Goal: Task Accomplishment & Management: Manage account settings

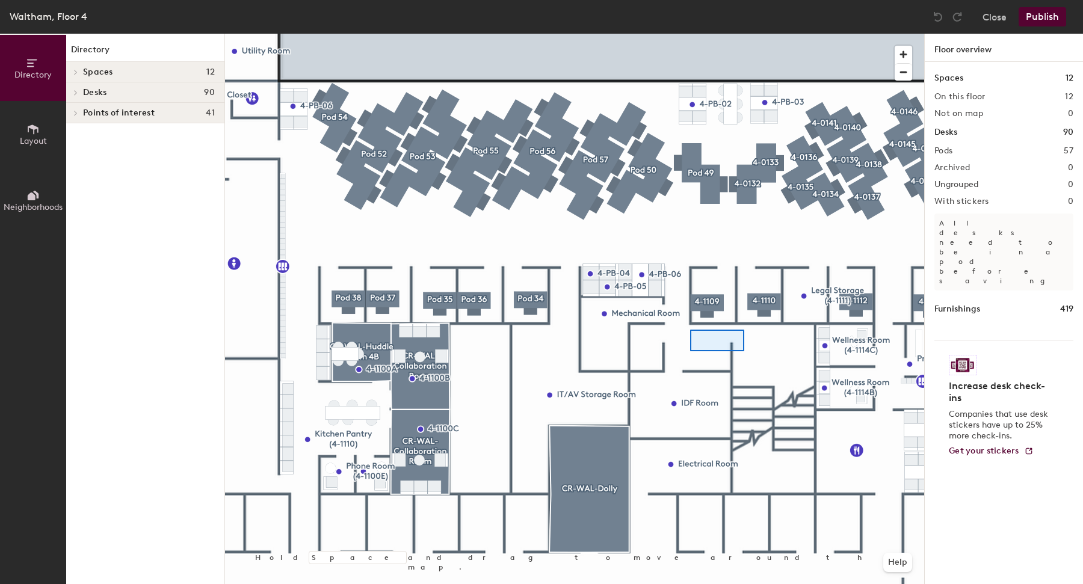
click at [694, 34] on div at bounding box center [574, 34] width 699 height 0
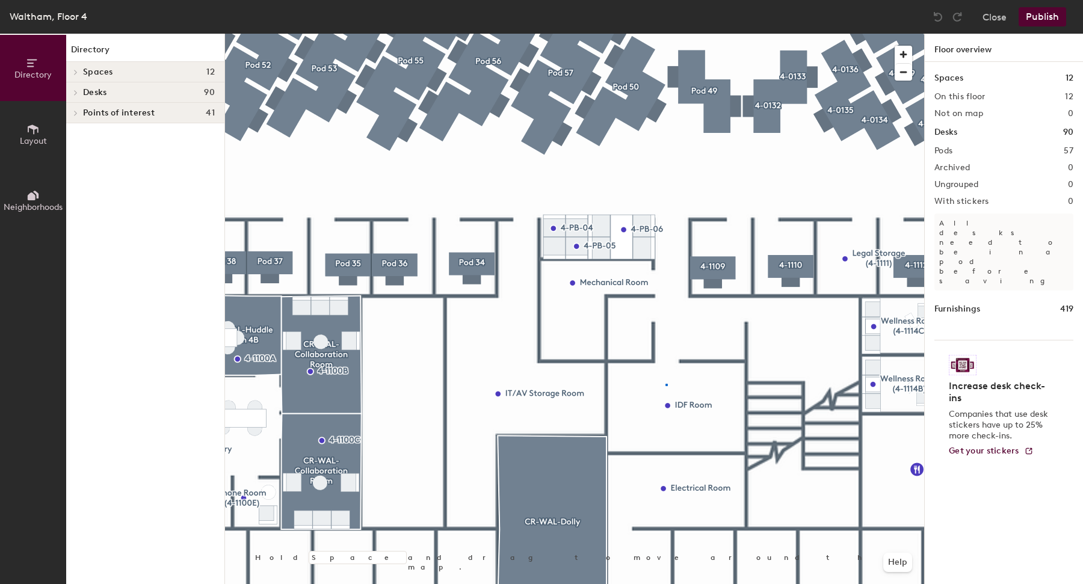
click at [665, 34] on div at bounding box center [574, 34] width 699 height 0
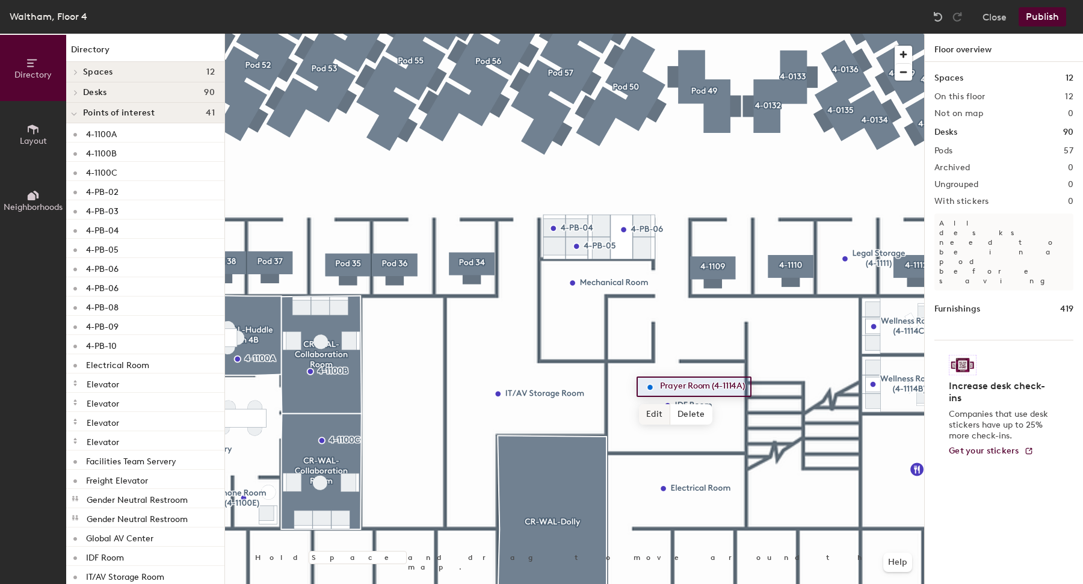
click at [659, 408] on span "Edit" at bounding box center [654, 414] width 31 height 20
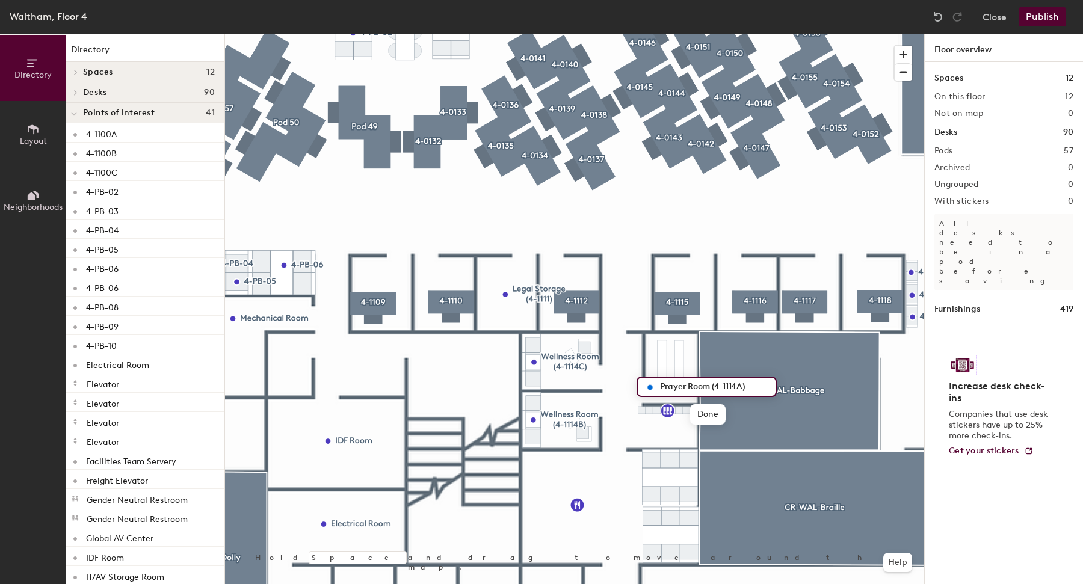
click at [708, 386] on input "Prayer Room (4-1114A)" at bounding box center [714, 386] width 114 height 17
click at [677, 384] on input "Prayer Room (4-1114A)" at bounding box center [714, 386] width 114 height 17
click at [774, 389] on input "Wellness Room (4-1114A)" at bounding box center [719, 386] width 124 height 17
type input "Wellness Room (4-1114A)"
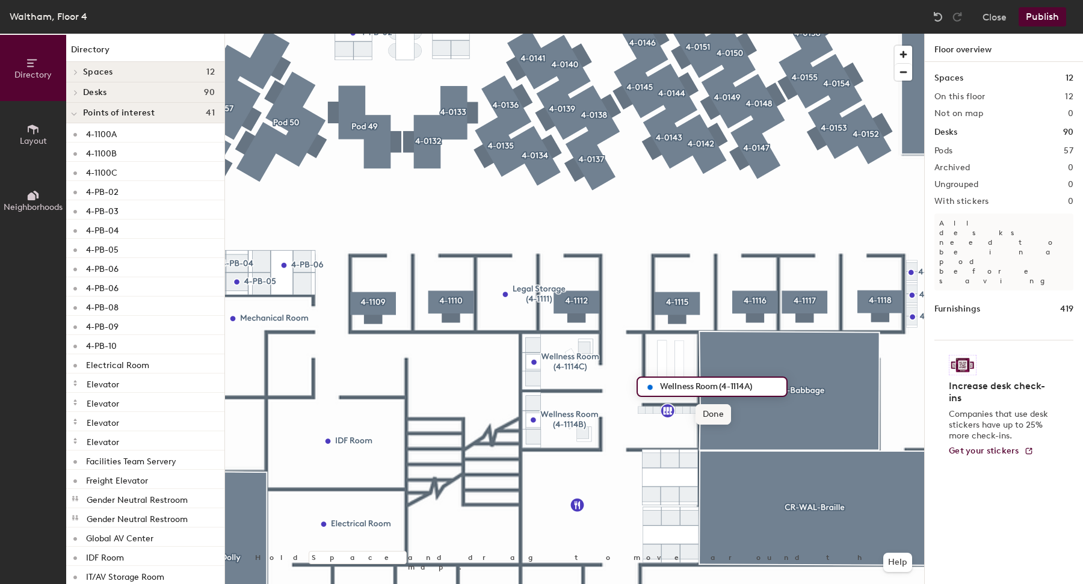
click at [726, 414] on span "Done" at bounding box center [712, 414] width 35 height 20
click at [724, 34] on div at bounding box center [574, 34] width 699 height 0
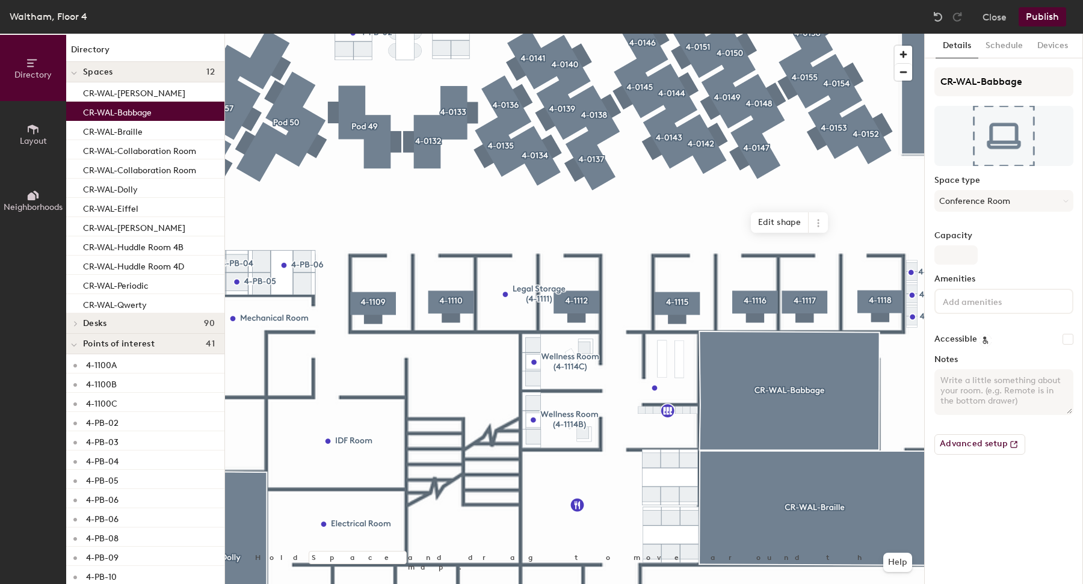
click at [656, 34] on div at bounding box center [574, 34] width 699 height 0
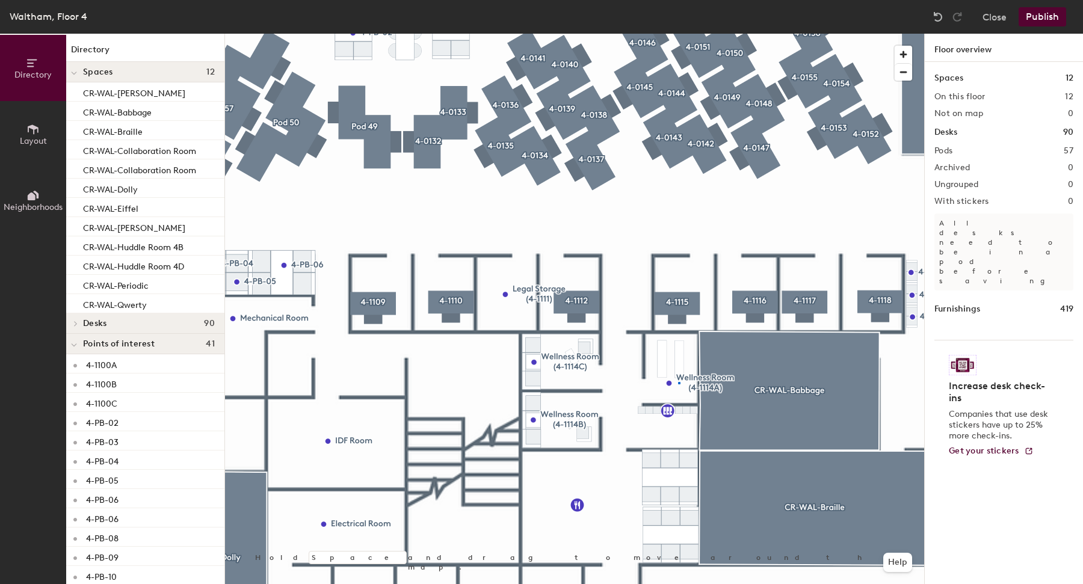
click at [678, 34] on div at bounding box center [574, 34] width 699 height 0
click at [625, 34] on div at bounding box center [574, 34] width 699 height 0
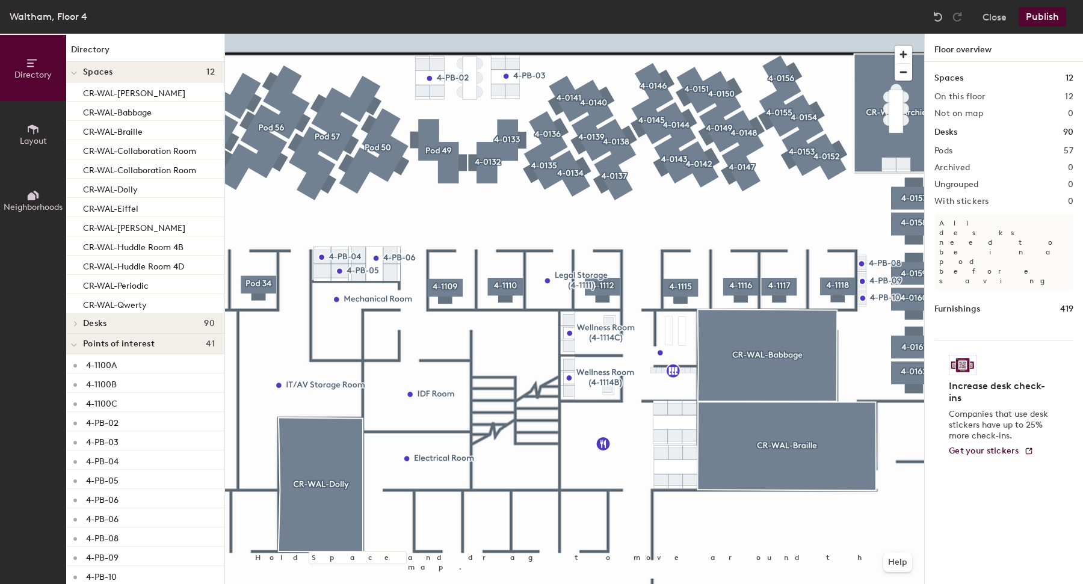
click at [763, 34] on div at bounding box center [574, 34] width 699 height 0
click at [763, 201] on div at bounding box center [764, 201] width 2 height 2
click at [791, 34] on div at bounding box center [574, 34] width 699 height 0
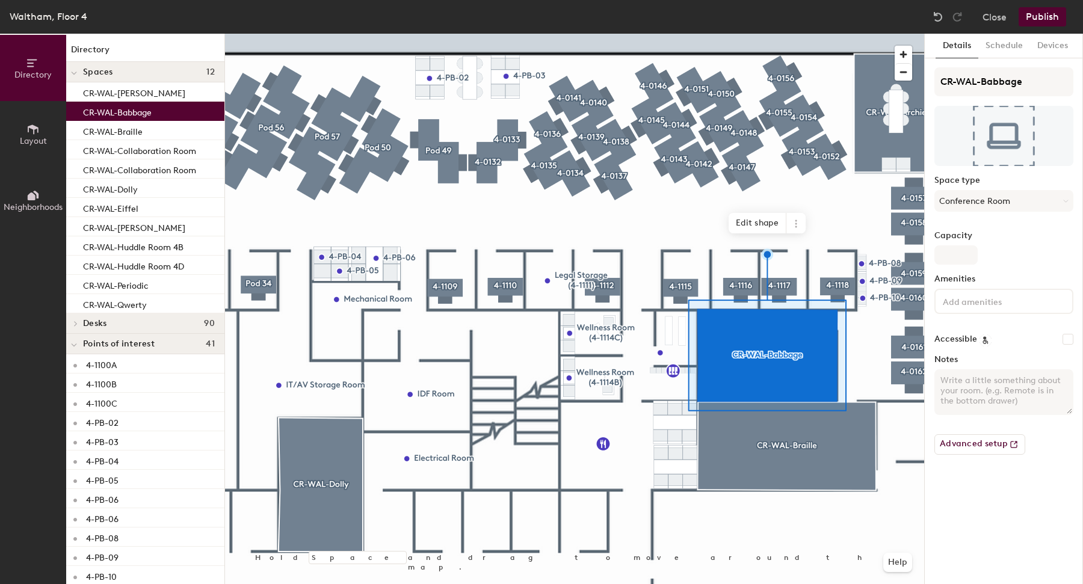
click at [34, 147] on button "Layout" at bounding box center [33, 134] width 66 height 66
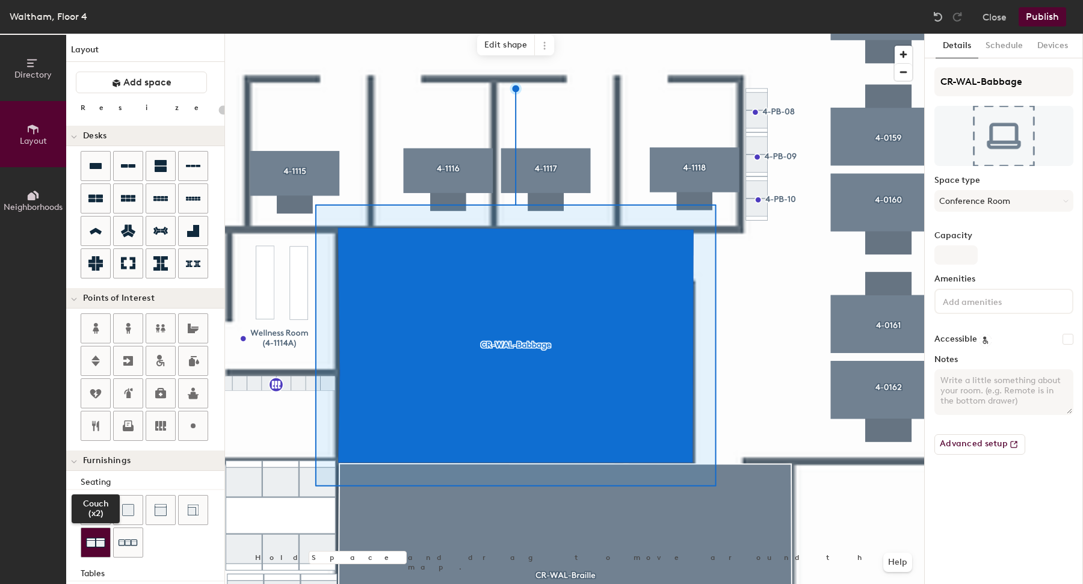
click at [97, 551] on img at bounding box center [95, 542] width 19 height 19
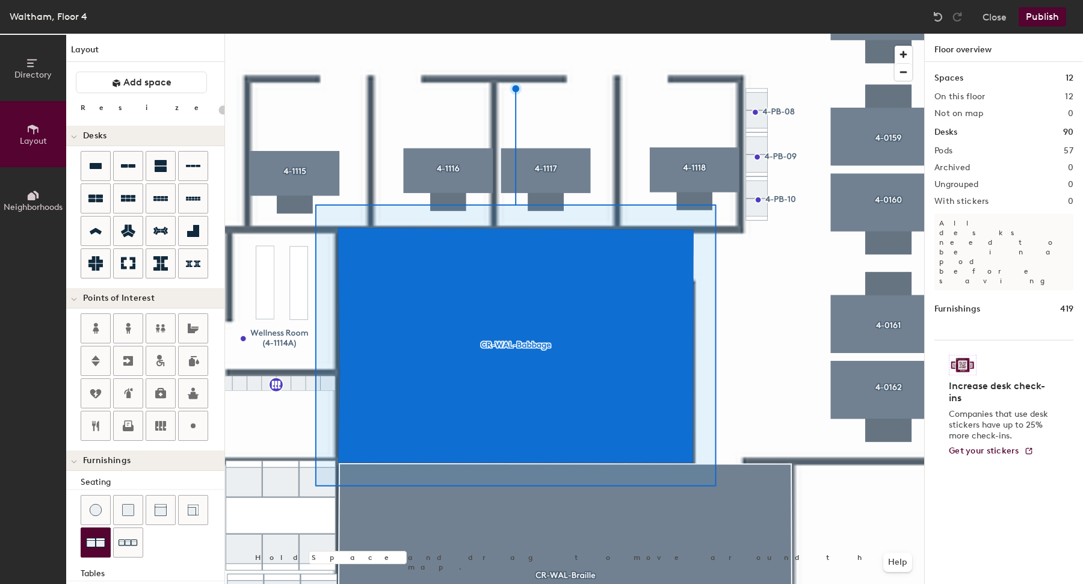
type input "20"
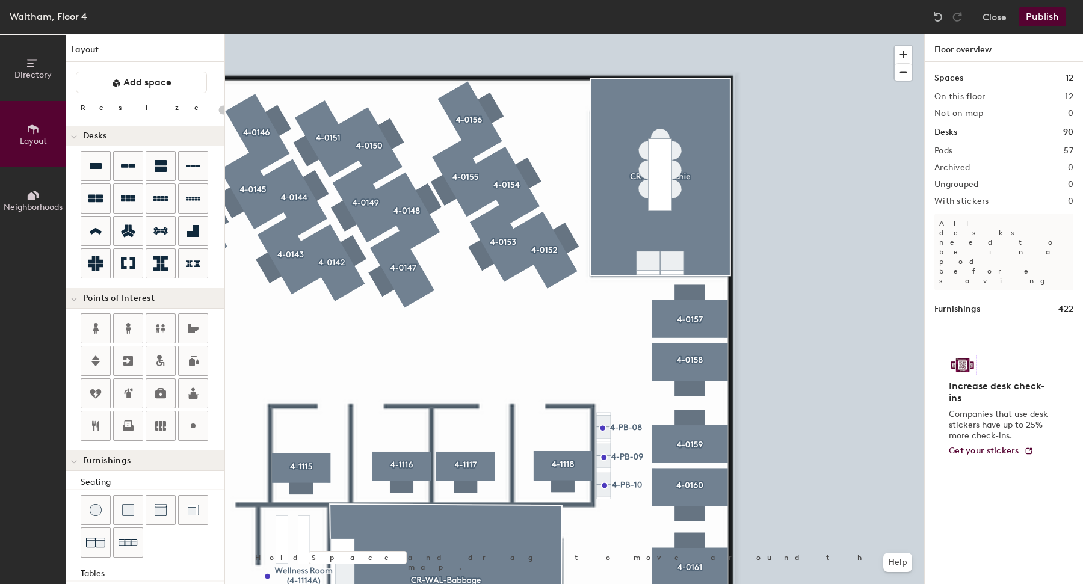
scroll to position [176, 0]
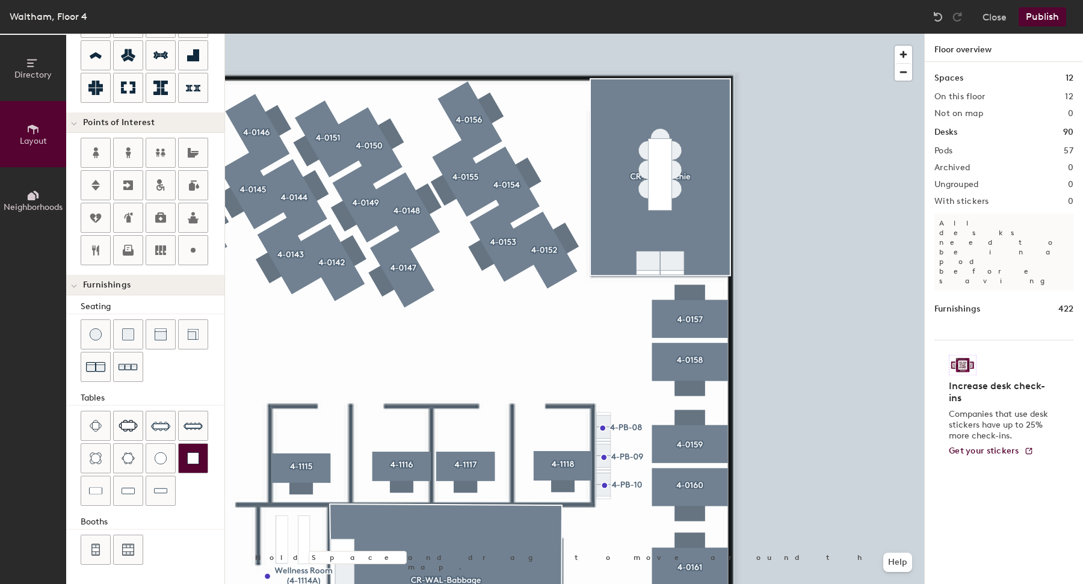
click at [192, 462] on img at bounding box center [193, 458] width 12 height 12
click at [775, 34] on div at bounding box center [574, 34] width 699 height 0
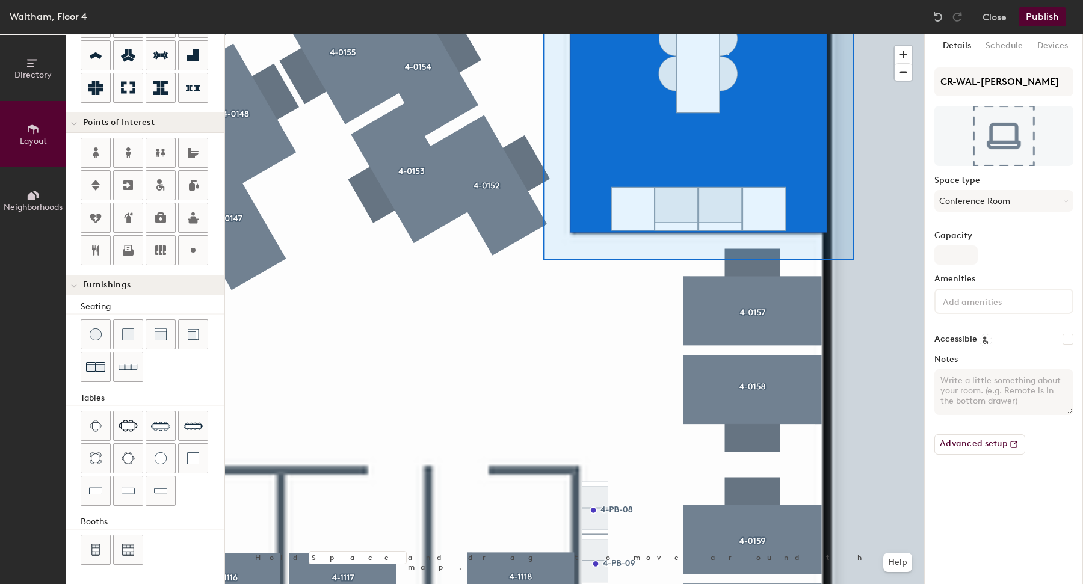
click at [899, 34] on div at bounding box center [574, 34] width 699 height 0
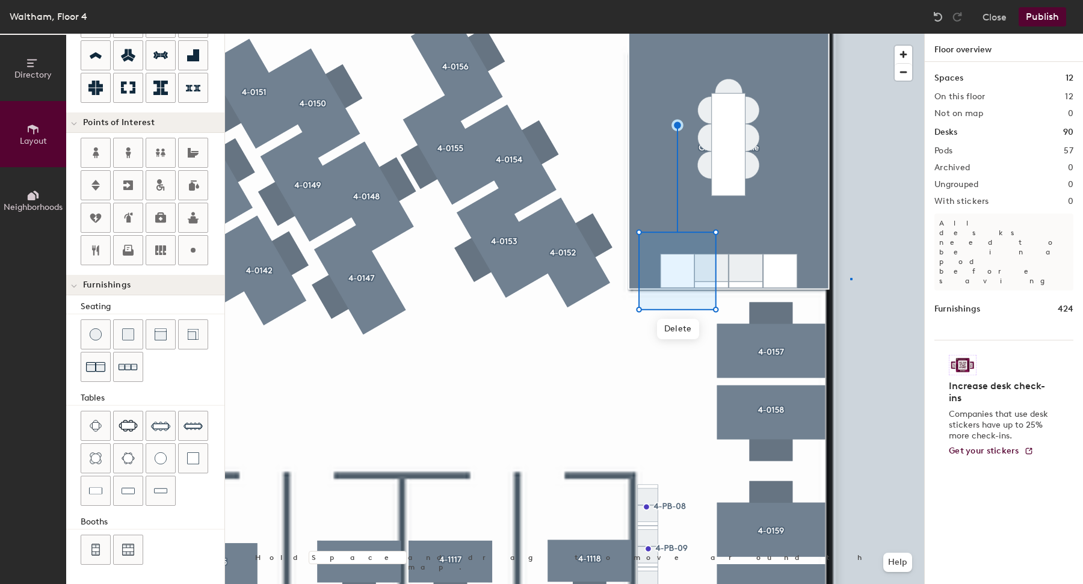
click at [850, 34] on div at bounding box center [574, 34] width 699 height 0
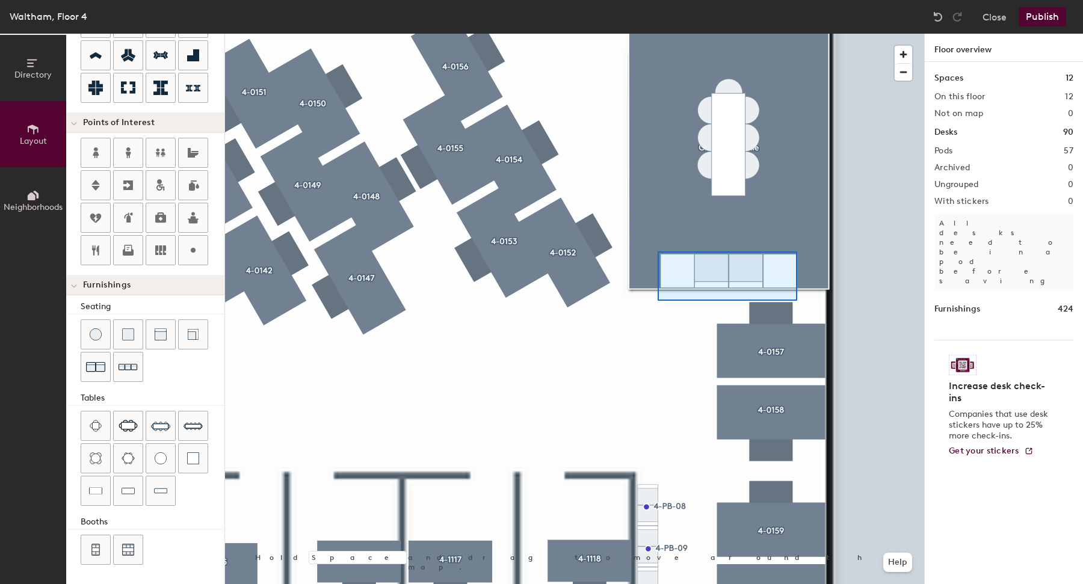
click at [659, 34] on div at bounding box center [574, 34] width 699 height 0
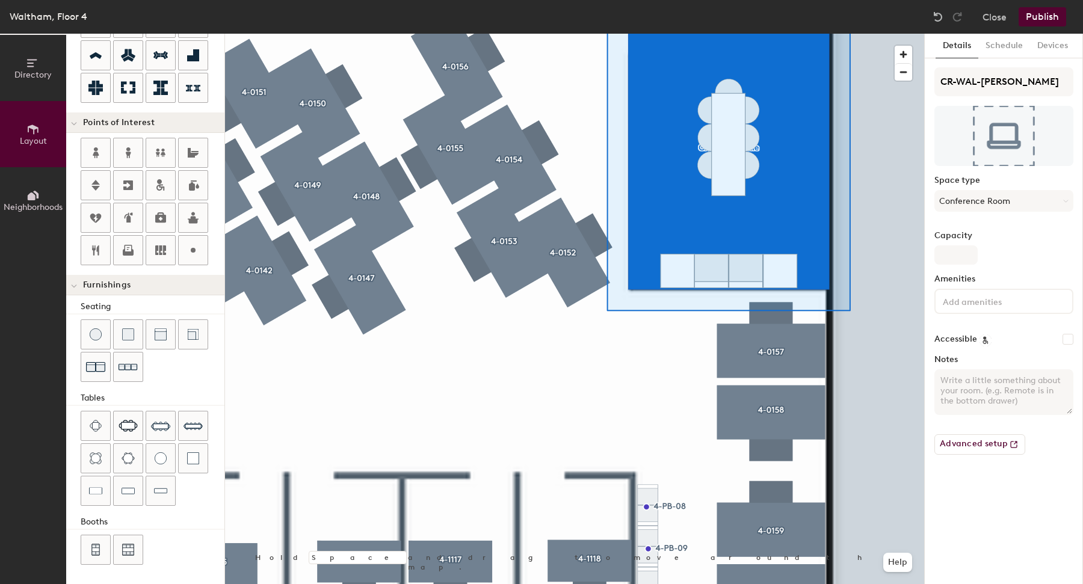
click at [915, 34] on div at bounding box center [574, 34] width 699 height 0
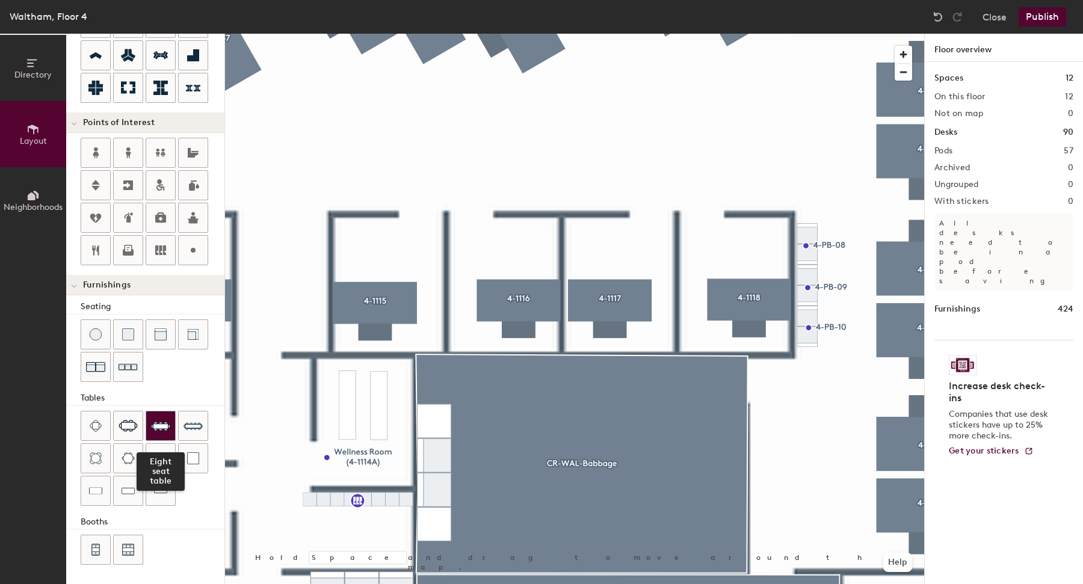
click at [172, 426] on div at bounding box center [160, 425] width 29 height 29
click at [201, 428] on img at bounding box center [192, 425] width 19 height 19
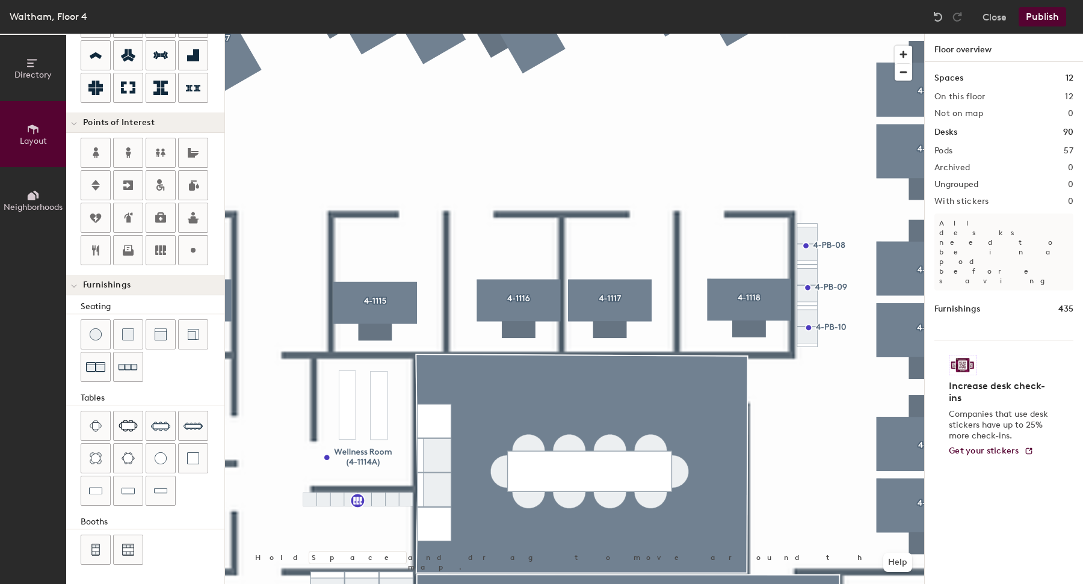
click at [502, 34] on div at bounding box center [574, 34] width 699 height 0
type input "20"
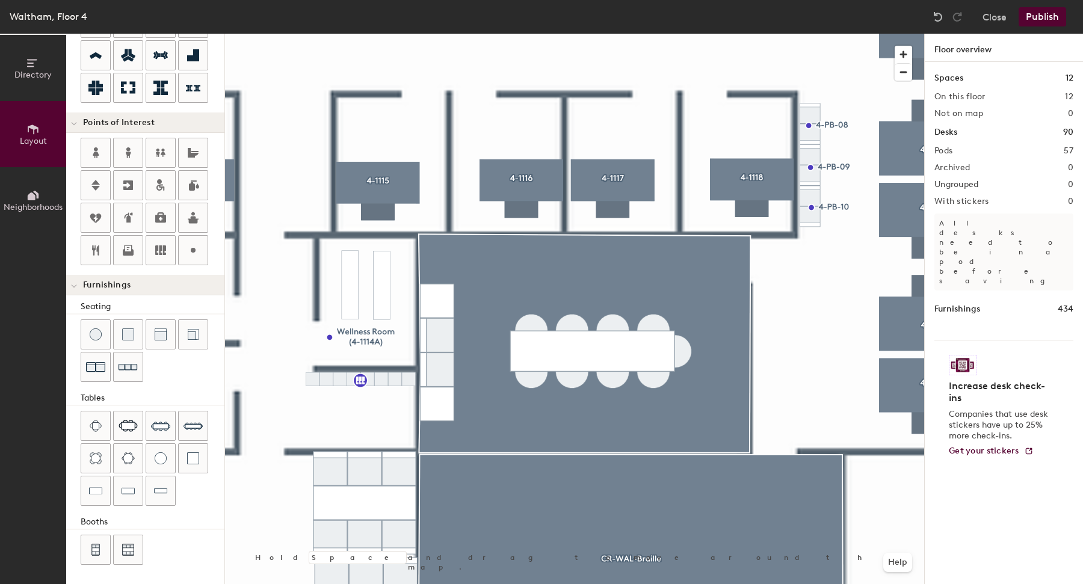
click at [444, 34] on div at bounding box center [574, 34] width 699 height 0
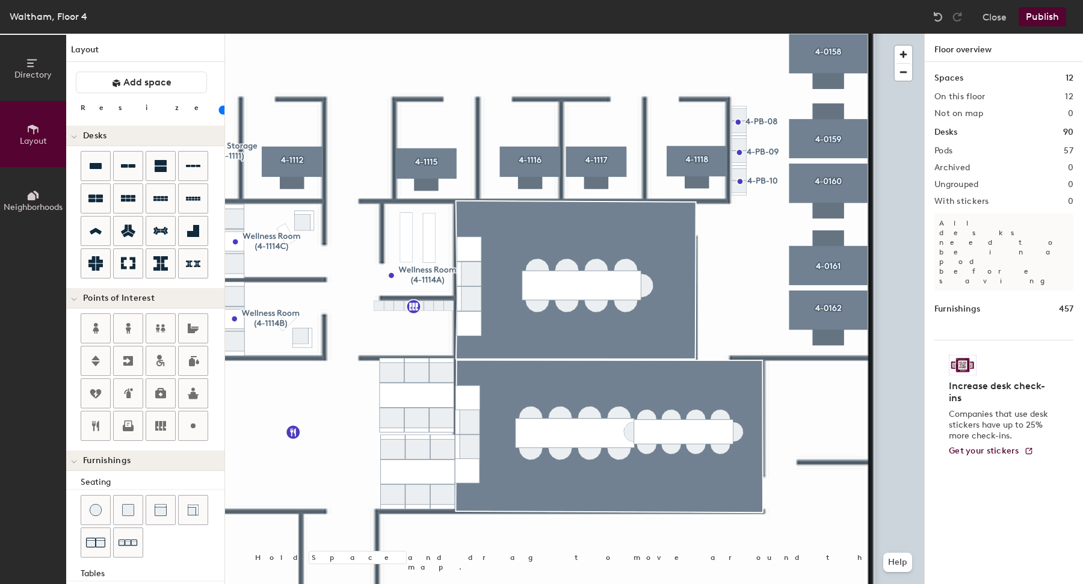
scroll to position [176, 0]
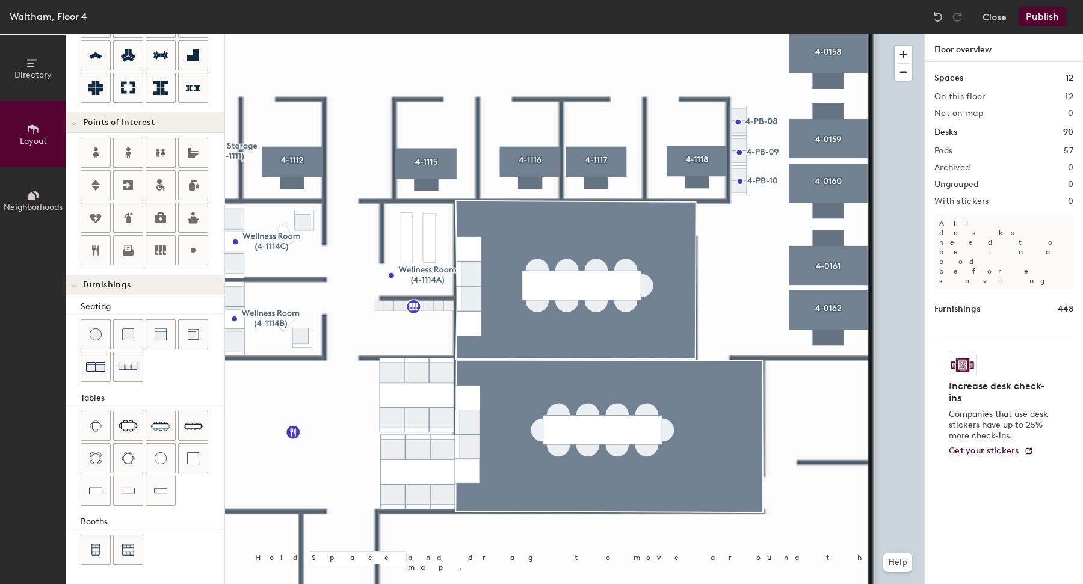
click at [1046, 19] on button "Publish" at bounding box center [1042, 16] width 48 height 19
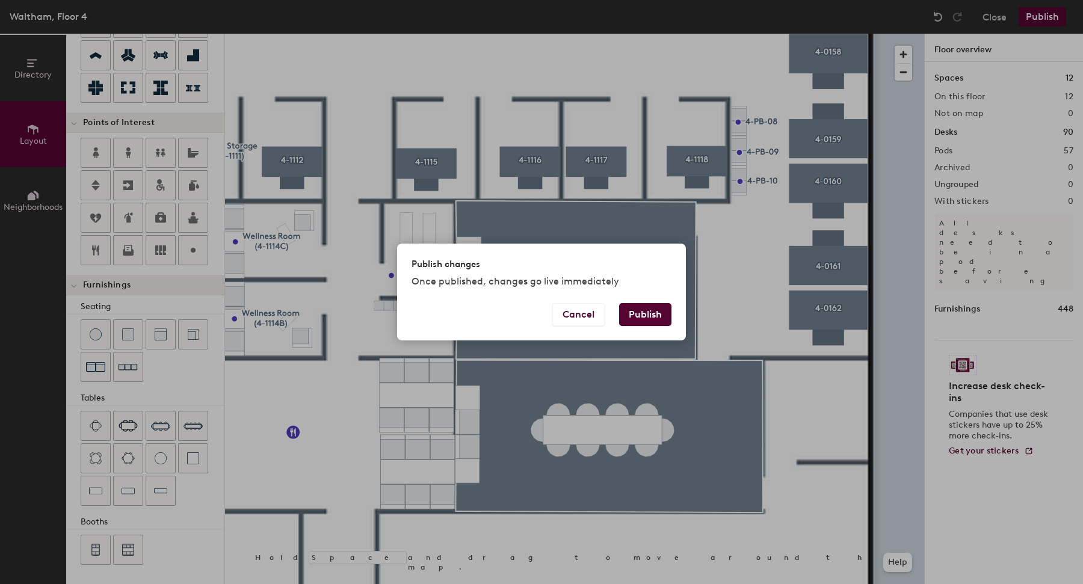
click at [650, 317] on button "Publish" at bounding box center [645, 314] width 52 height 23
type input "20"
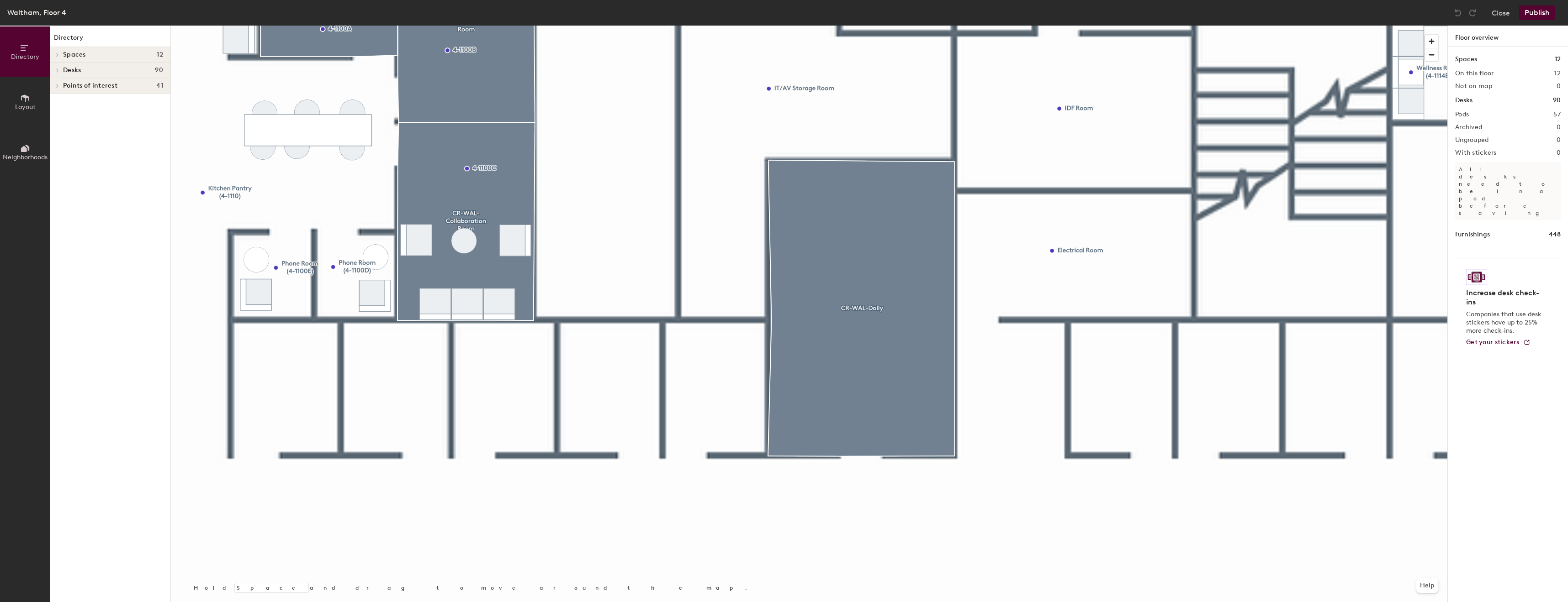
click at [17, 106] on span "Layout" at bounding box center [25, 107] width 21 height 8
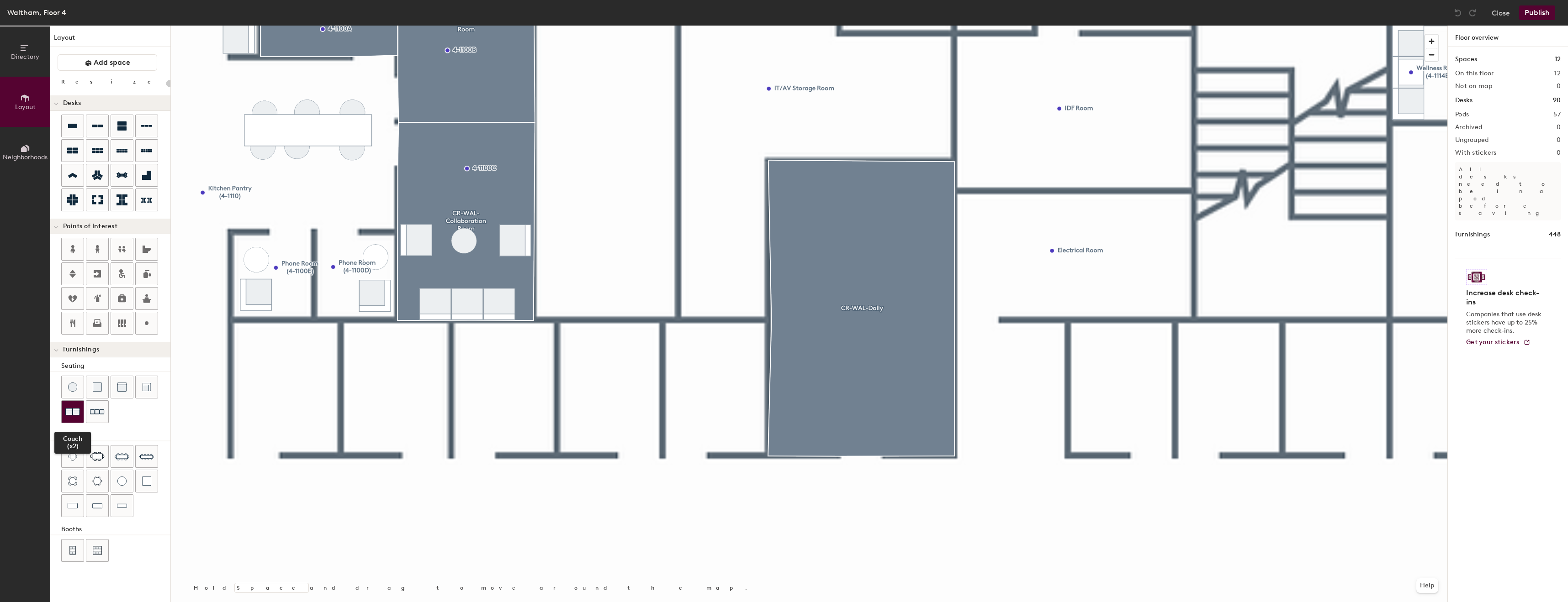
click at [71, 411] on img at bounding box center [72, 411] width 14 height 14
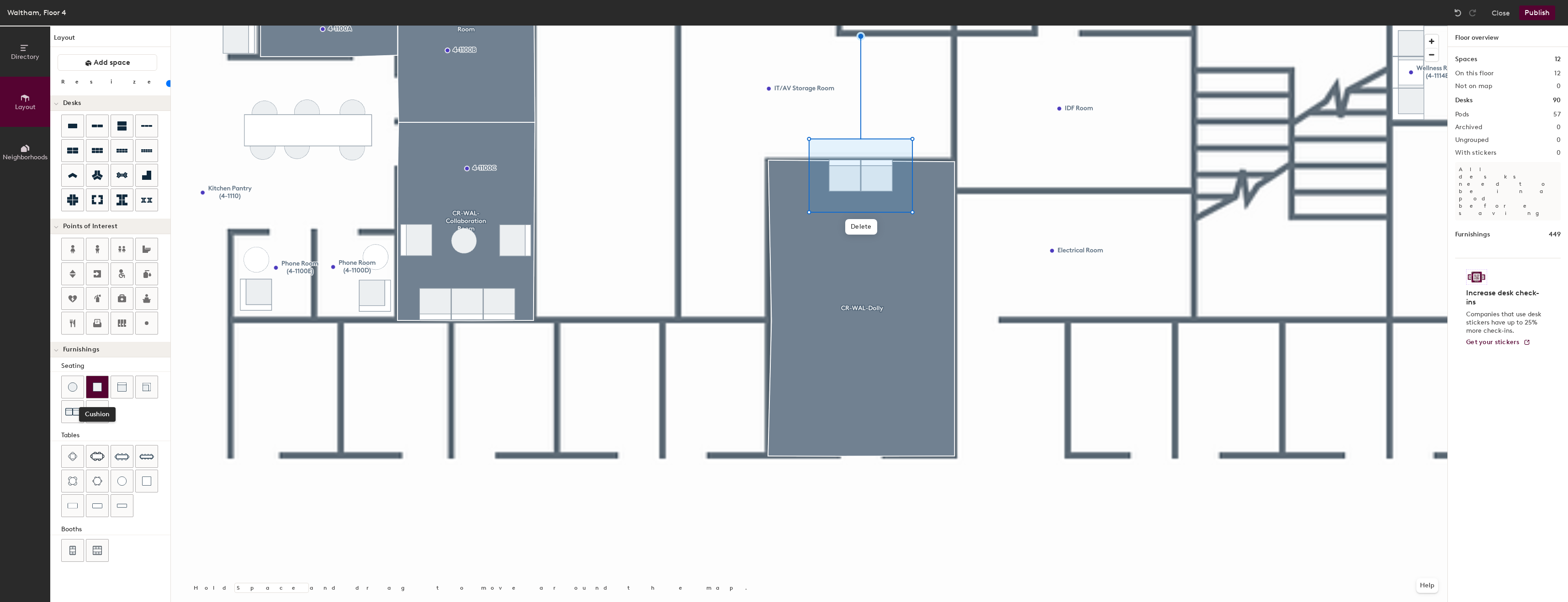
click at [98, 381] on div at bounding box center [97, 387] width 22 height 22
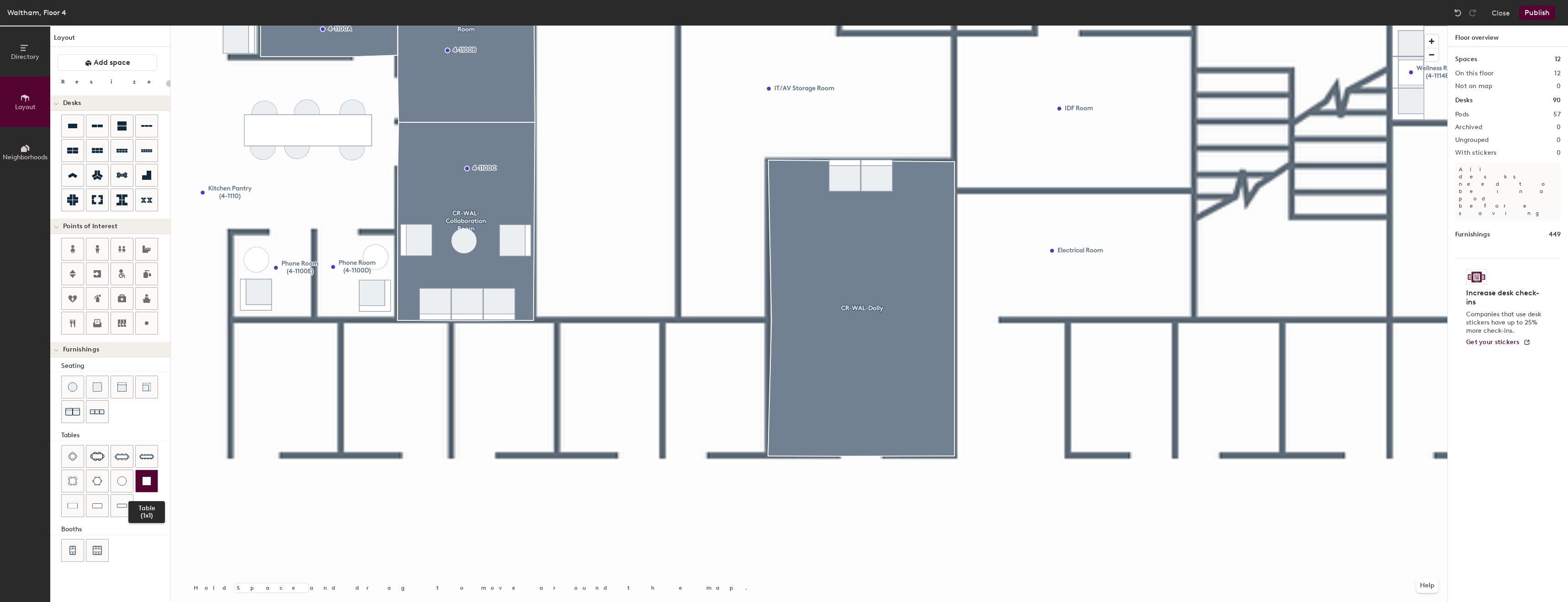
click at [144, 474] on div at bounding box center [147, 481] width 22 height 22
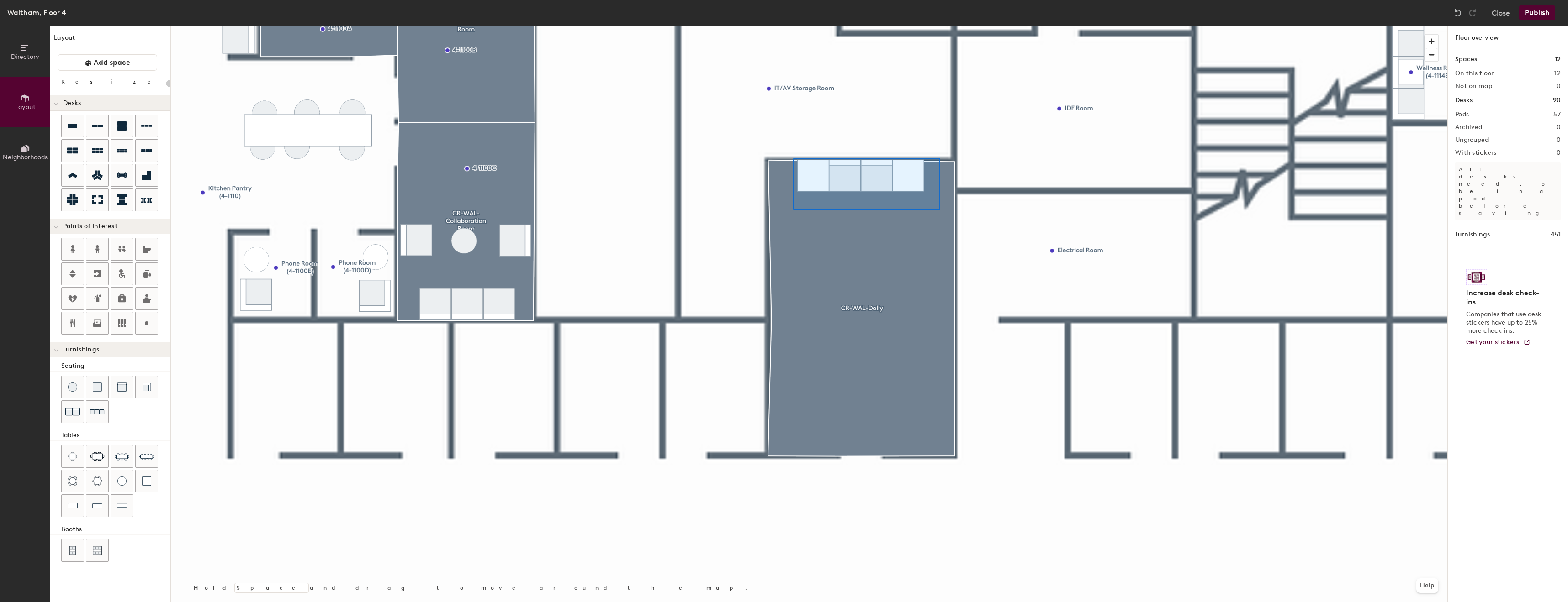
click at [793, 26] on div at bounding box center [809, 26] width 1276 height 0
click at [146, 466] on div at bounding box center [147, 456] width 22 height 22
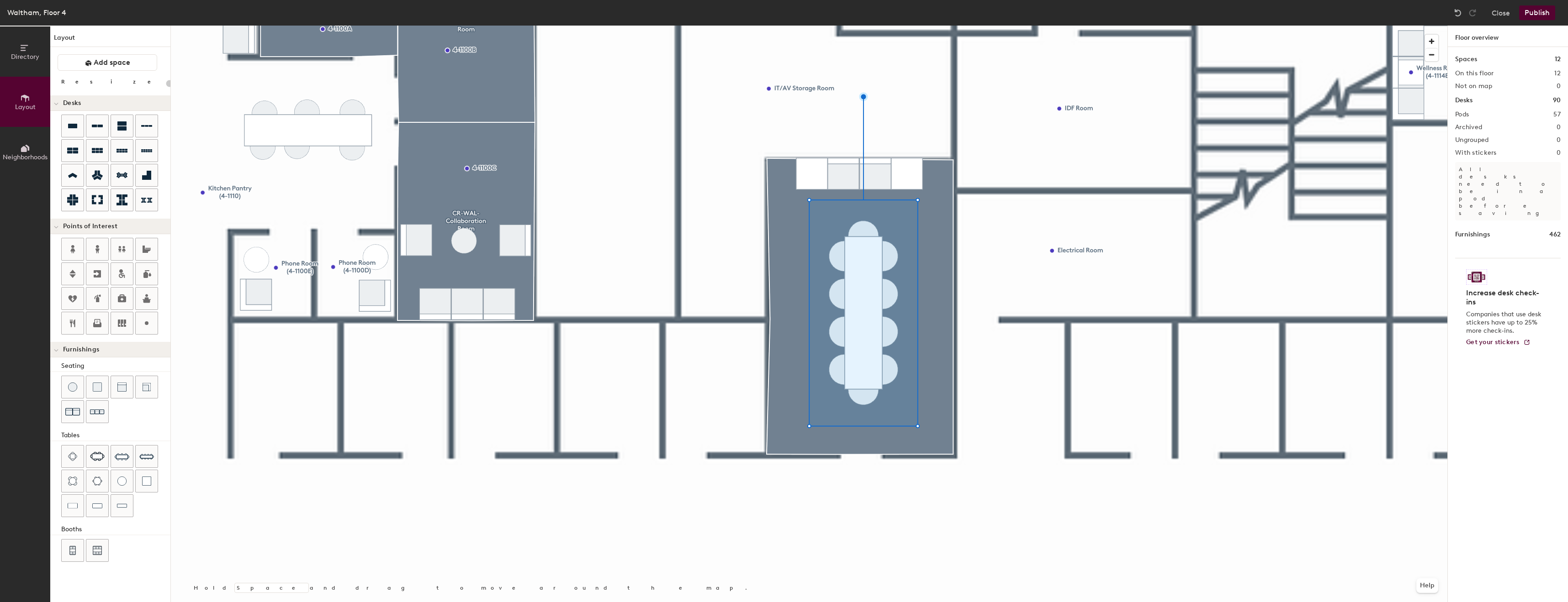
type input "20"
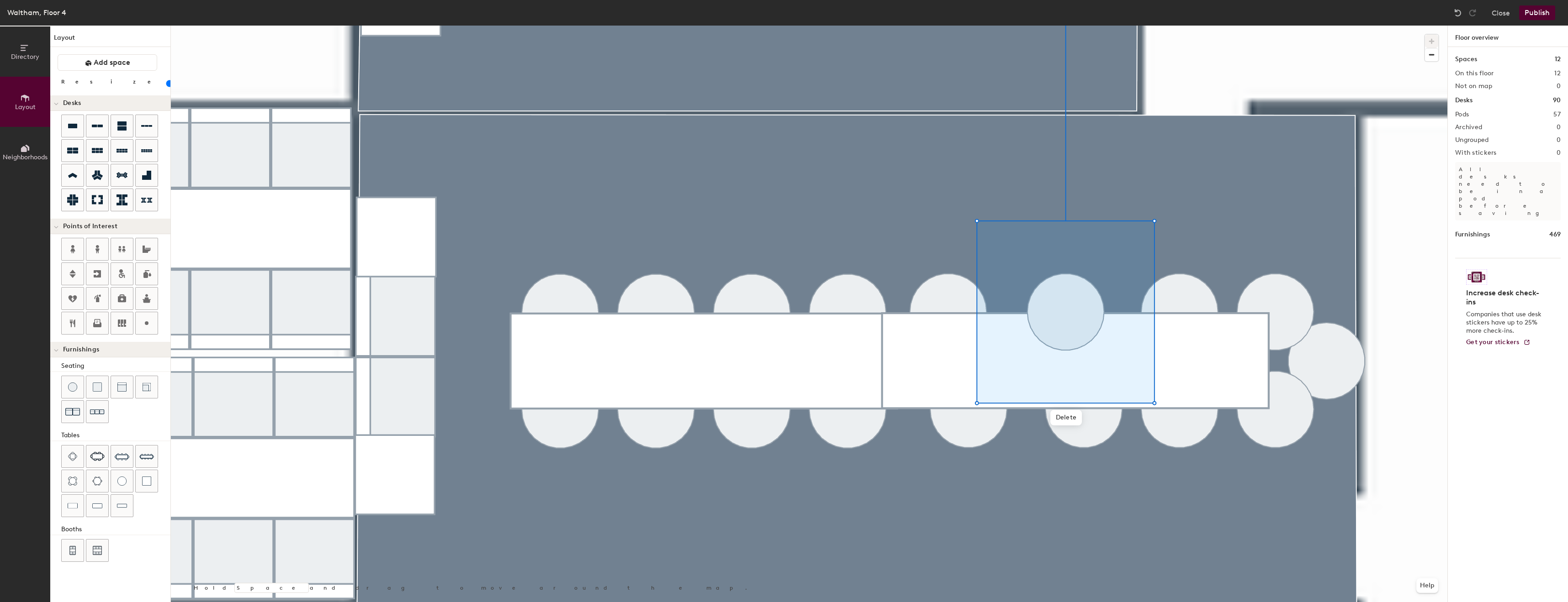
click at [1214, 26] on div at bounding box center [809, 26] width 1276 height 0
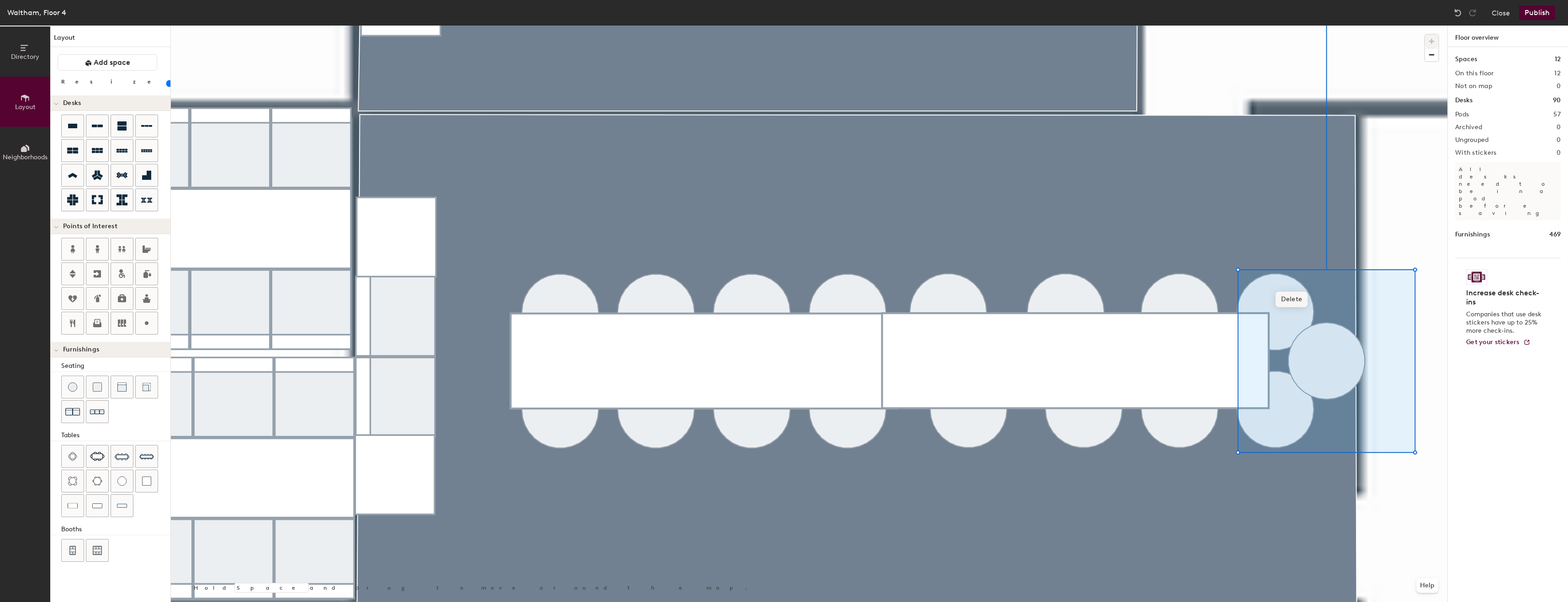
click at [1296, 304] on span "Delete" at bounding box center [1291, 299] width 32 height 15
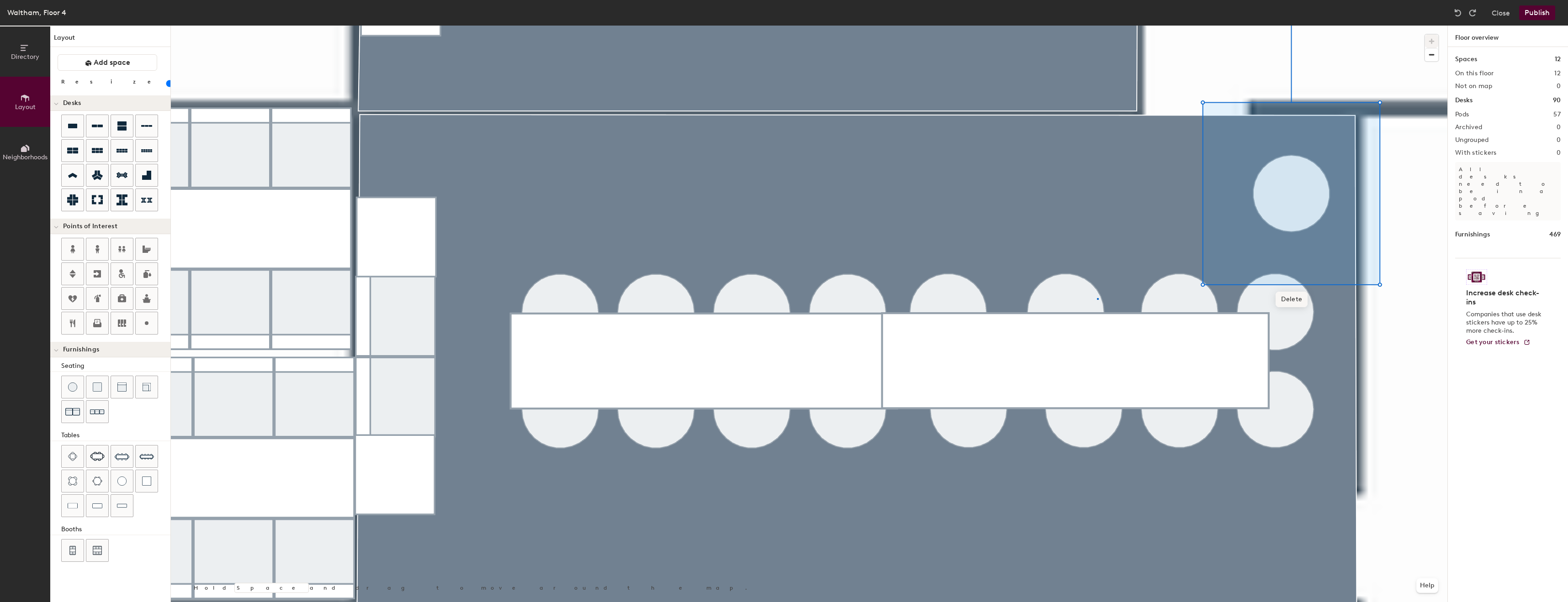
click at [1097, 26] on div at bounding box center [809, 26] width 1276 height 0
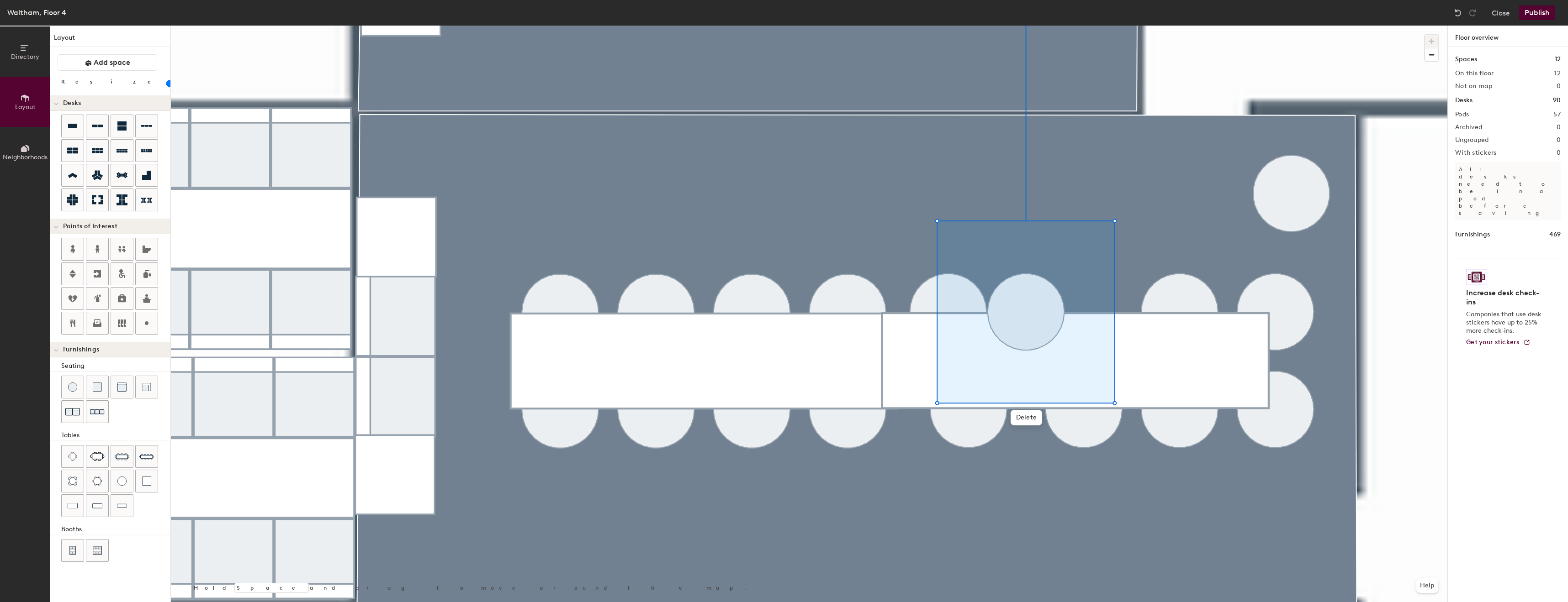
click at [1077, 26] on div at bounding box center [809, 26] width 1276 height 0
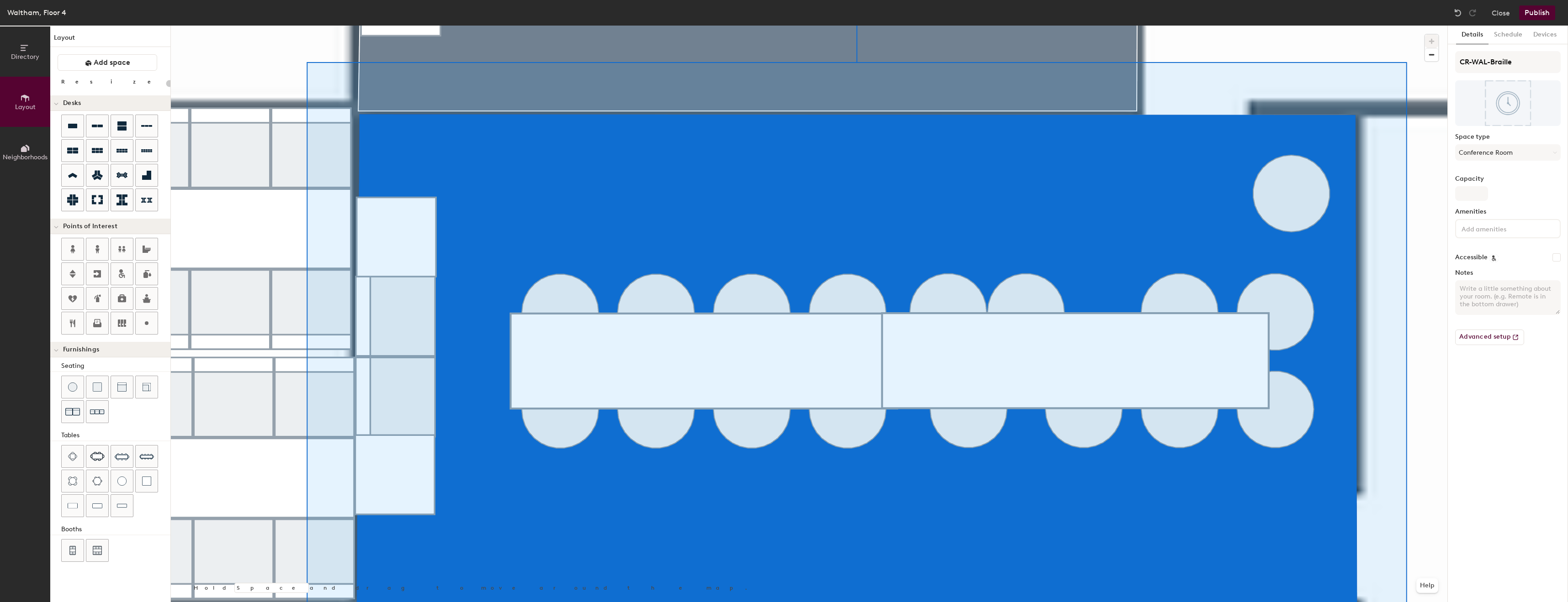
click at [1418, 26] on div at bounding box center [809, 26] width 1276 height 0
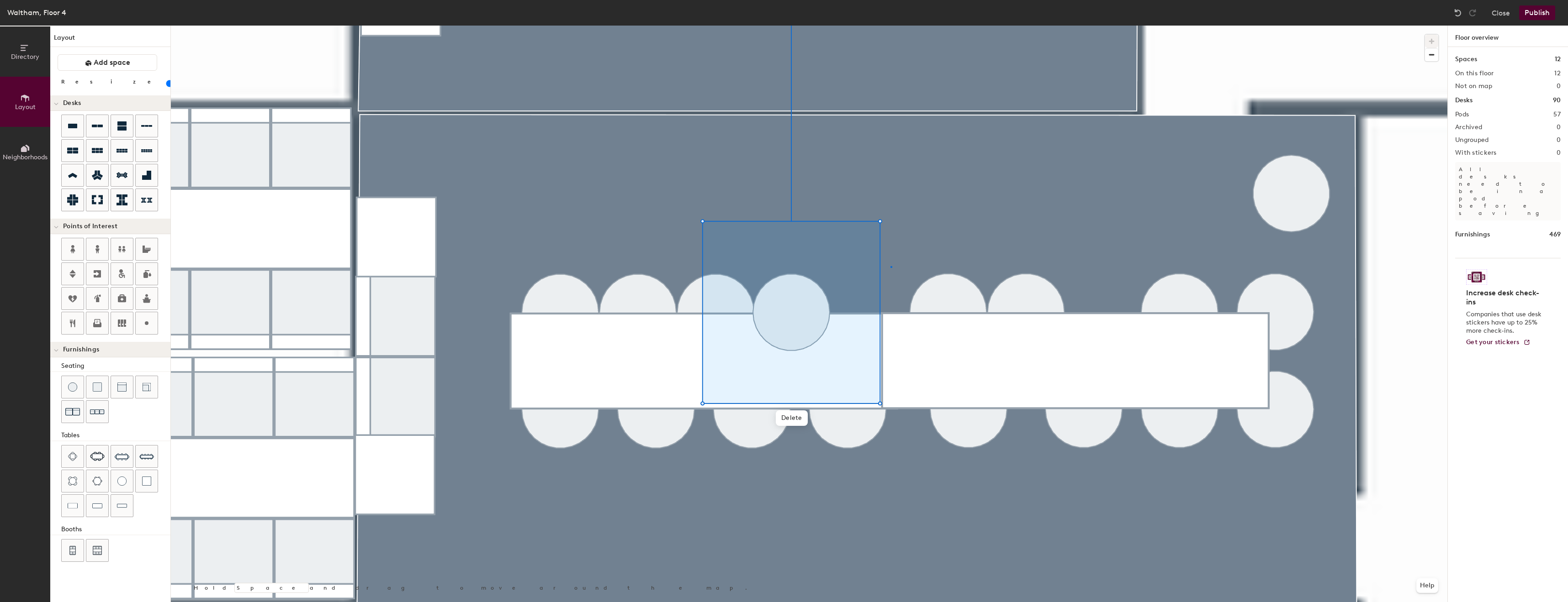
click at [890, 26] on div at bounding box center [809, 26] width 1276 height 0
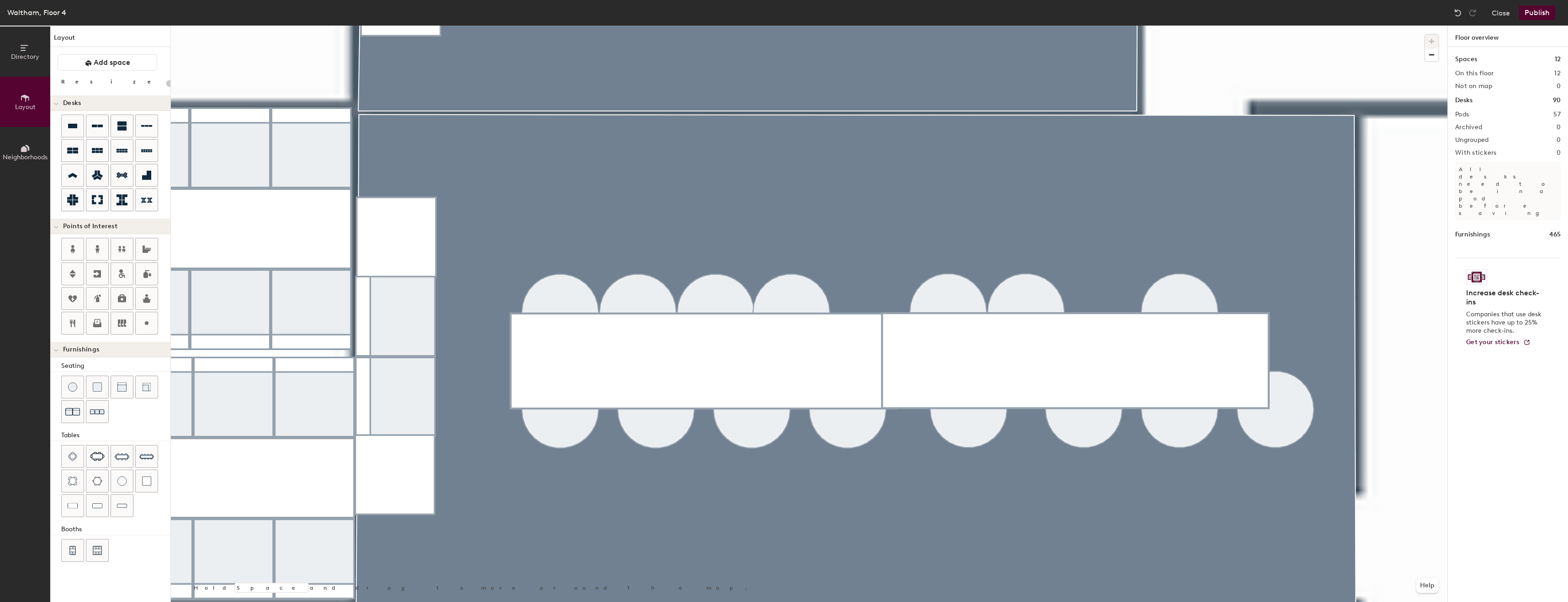
click at [1201, 26] on div at bounding box center [809, 26] width 1276 height 0
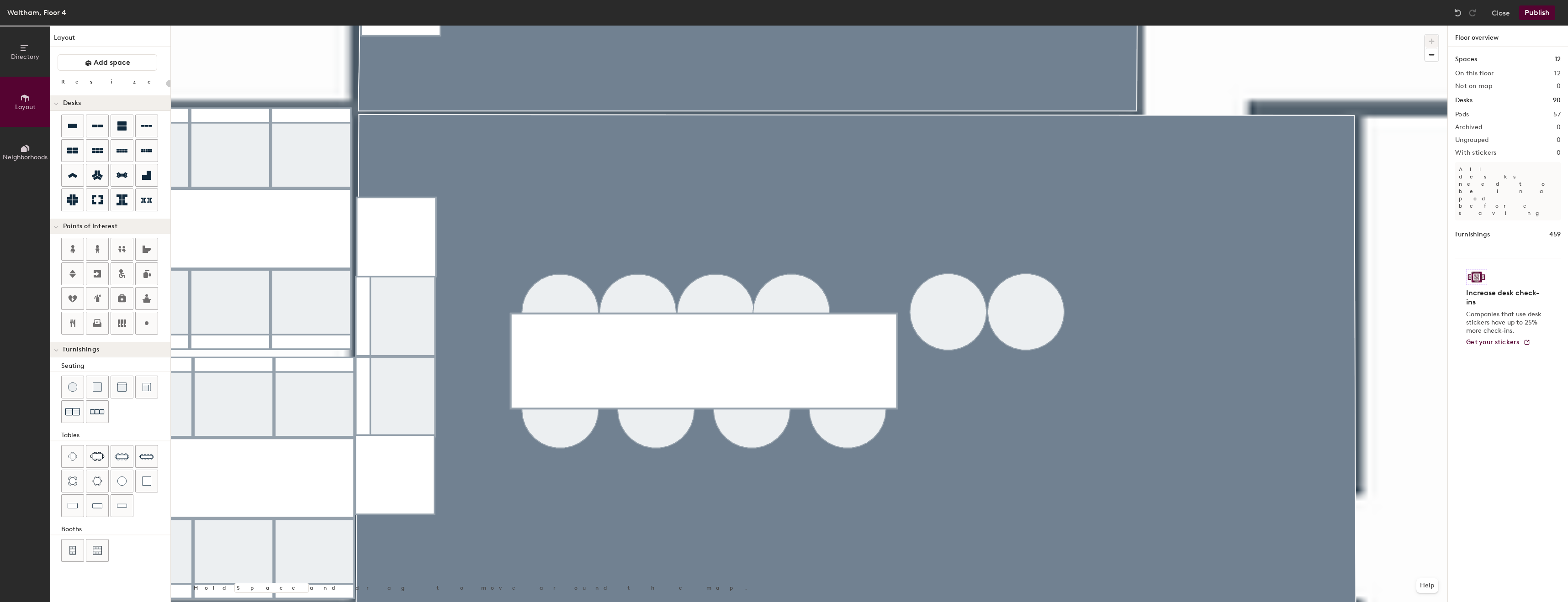
click at [820, 26] on div at bounding box center [809, 26] width 1276 height 0
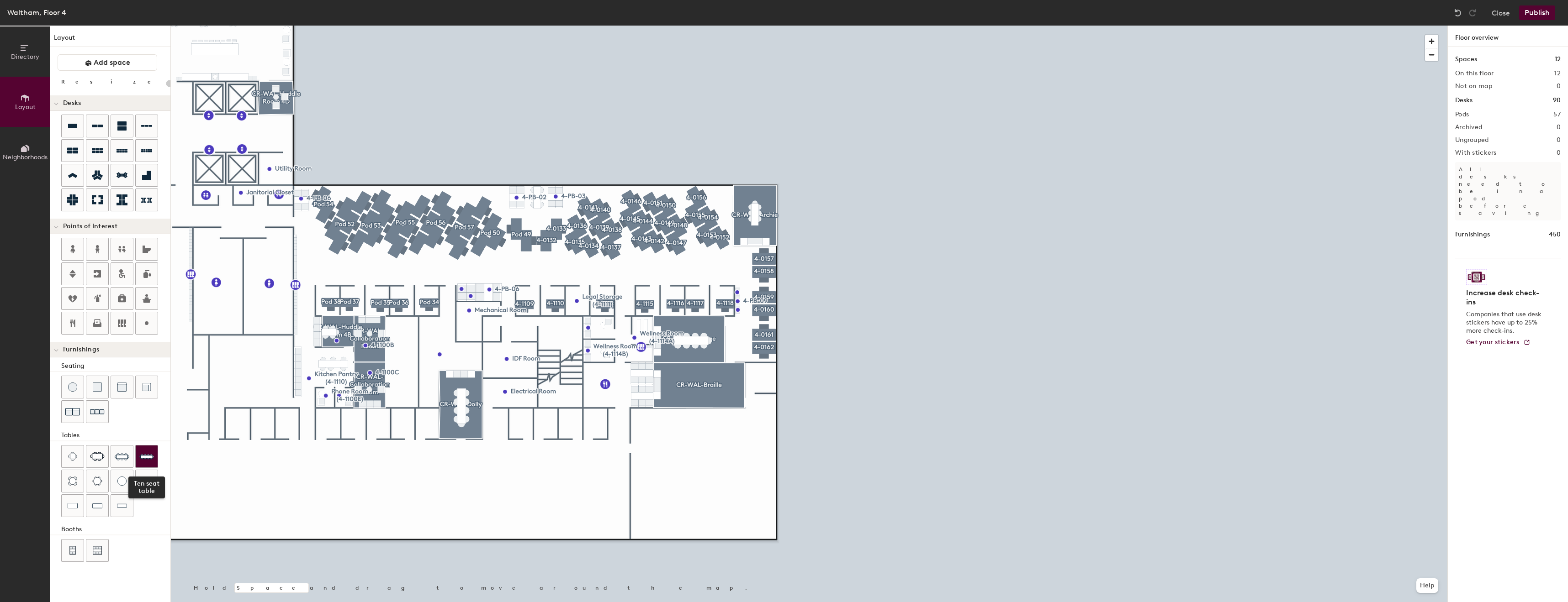
click at [150, 460] on img at bounding box center [146, 456] width 14 height 14
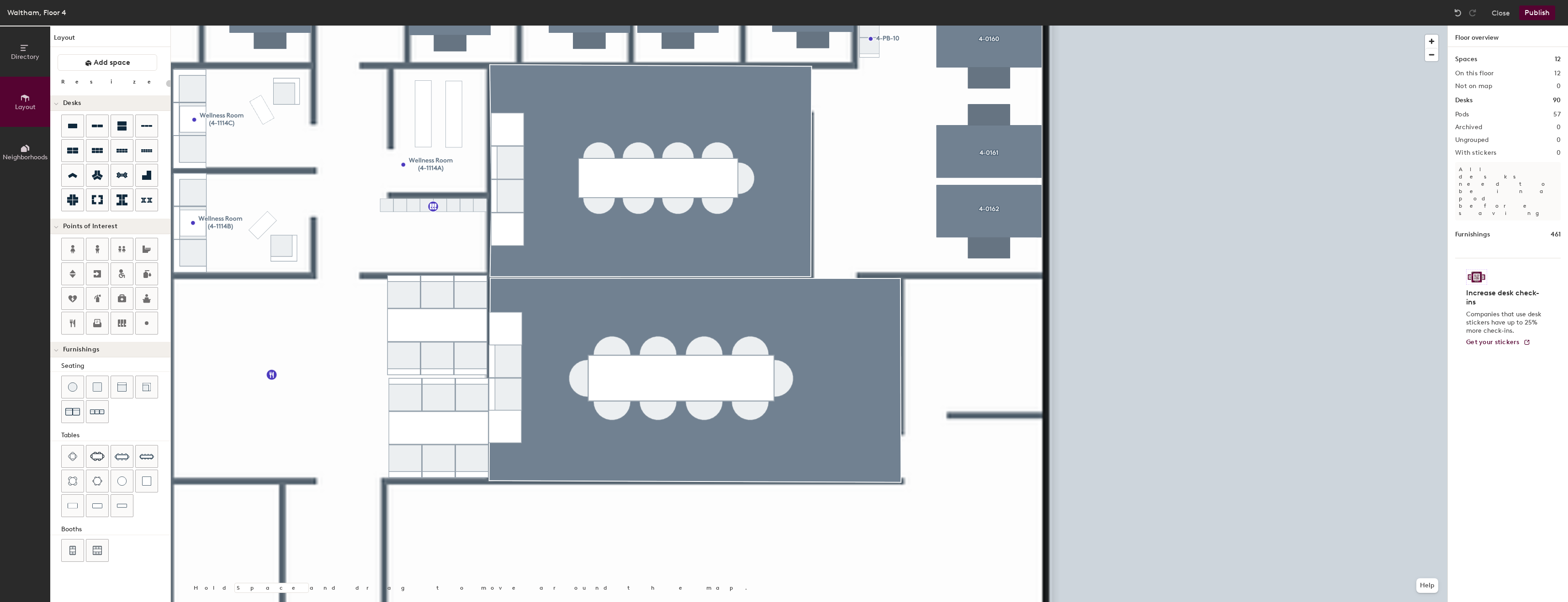
click at [575, 26] on div at bounding box center [809, 26] width 1276 height 0
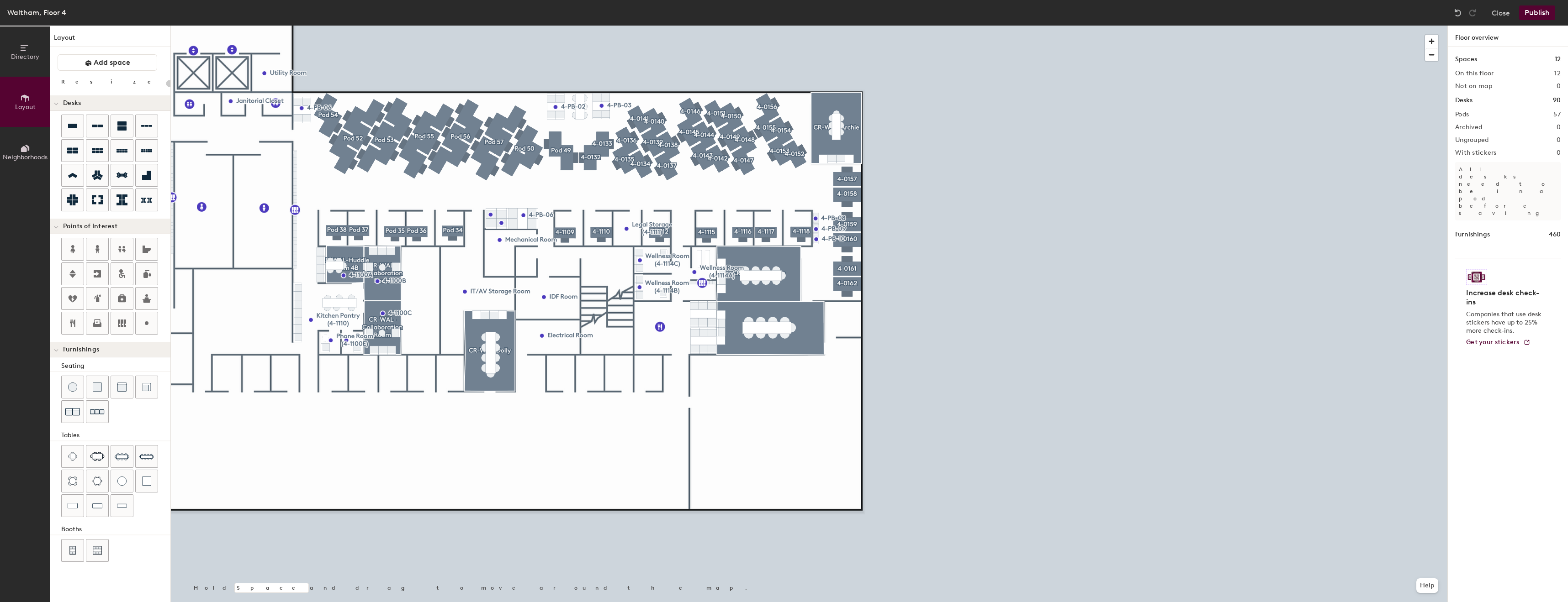
click at [952, 26] on div at bounding box center [809, 26] width 1276 height 0
click at [974, 26] on div at bounding box center [809, 26] width 1276 height 0
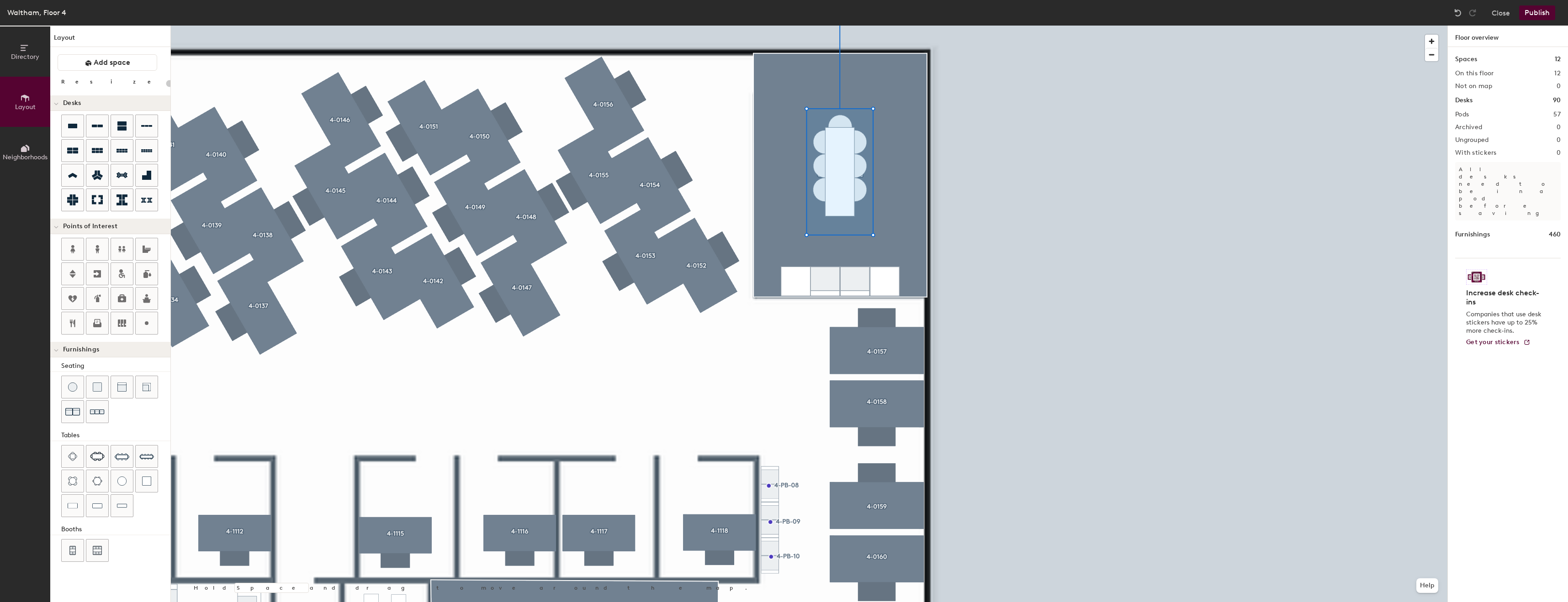
type input "20"
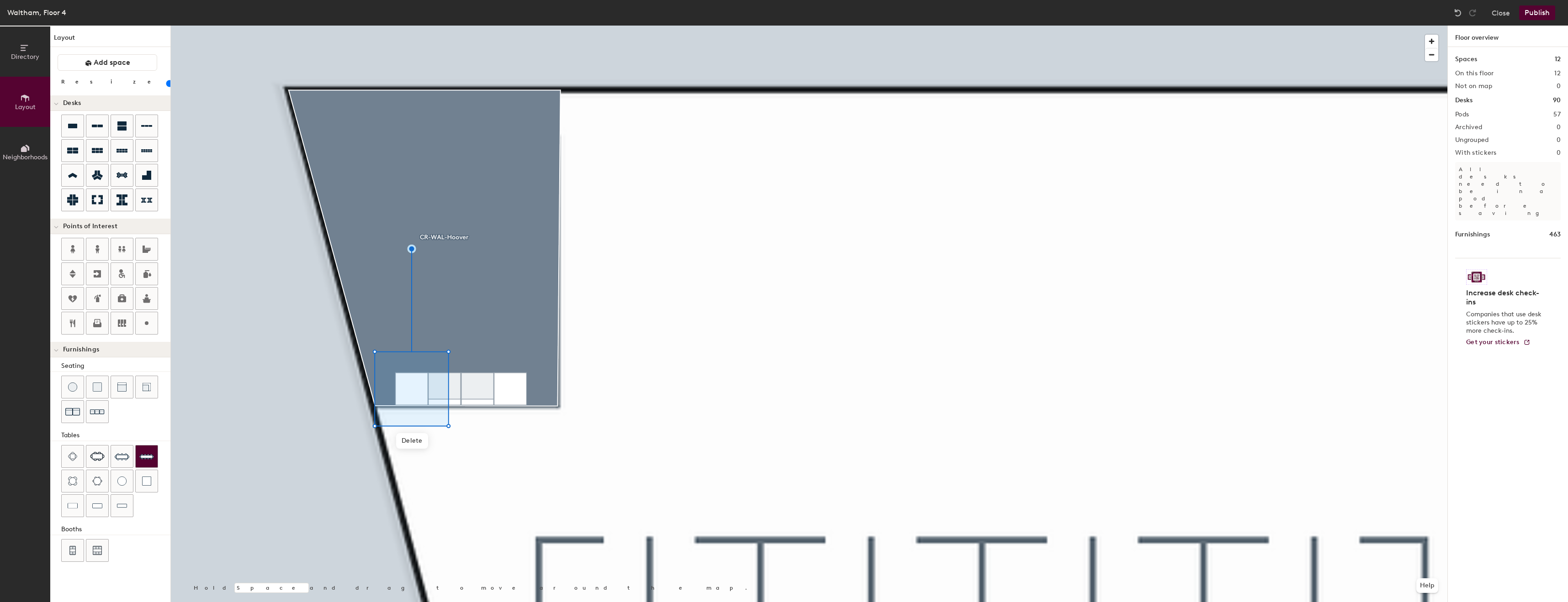
click at [148, 453] on img at bounding box center [146, 456] width 14 height 14
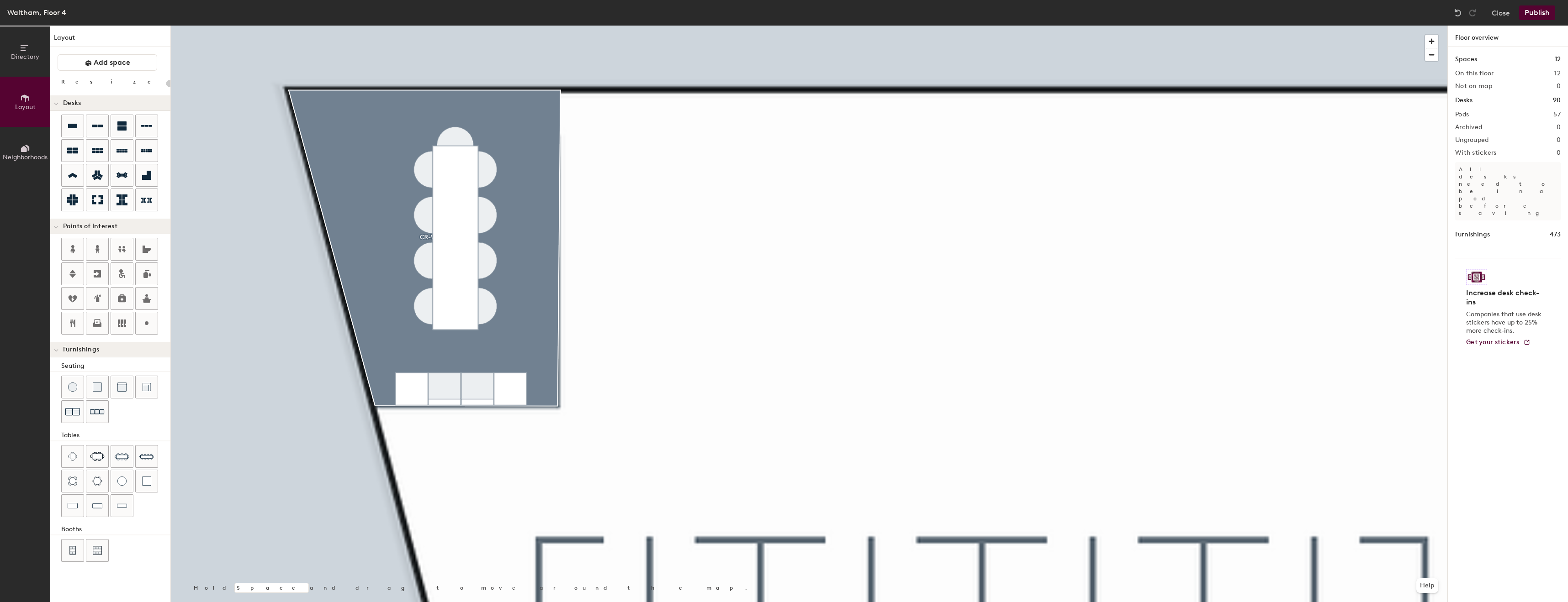
type input "20"
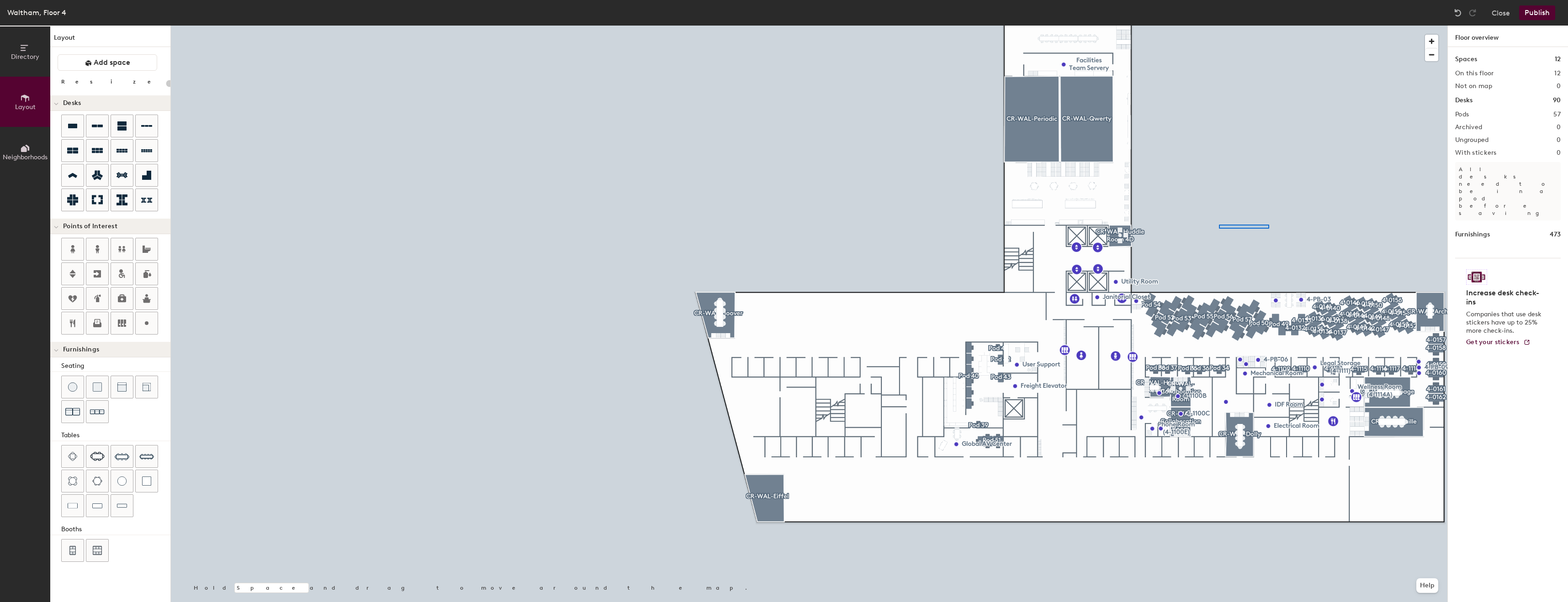
click at [1219, 26] on div at bounding box center [809, 26] width 1276 height 0
